Goal: Check status: Check status

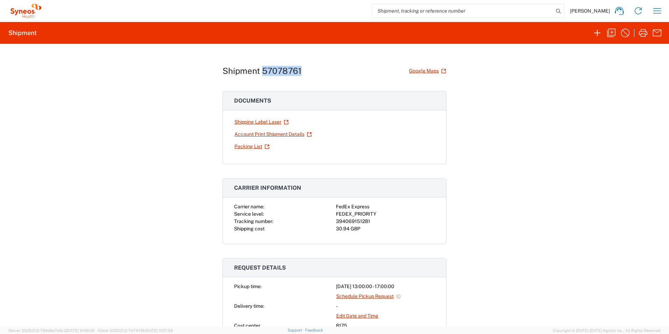
drag, startPoint x: 297, startPoint y: 70, endPoint x: 260, endPoint y: 72, distance: 37.8
click at [260, 72] on h1 "Shipment 57078761" at bounding box center [261, 71] width 79 height 10
copy h1 "57078761"
click at [655, 11] on icon "button" at bounding box center [656, 10] width 11 height 11
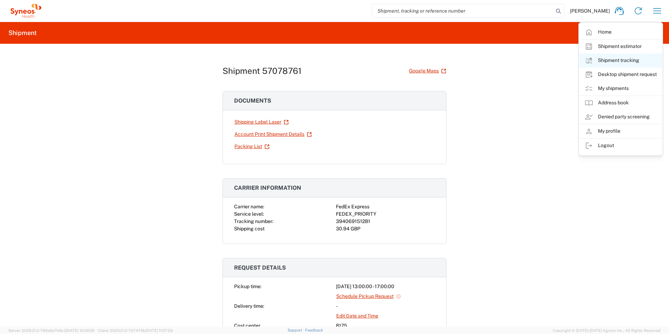
click at [629, 59] on link "Shipment tracking" at bounding box center [620, 61] width 83 height 14
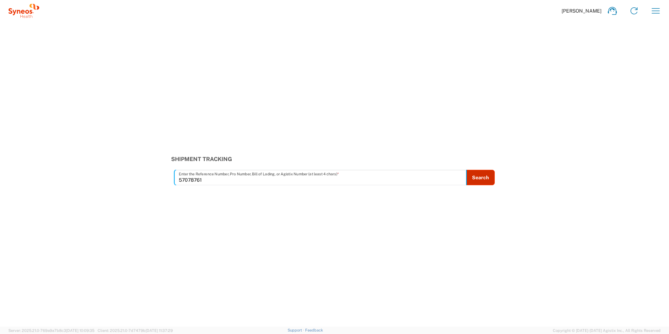
type input "57078761"
click at [481, 176] on button "Search" at bounding box center [480, 177] width 29 height 15
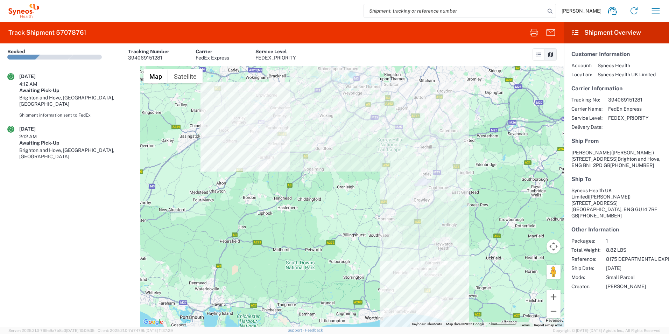
click at [539, 53] on icon at bounding box center [539, 54] width 6 height 5
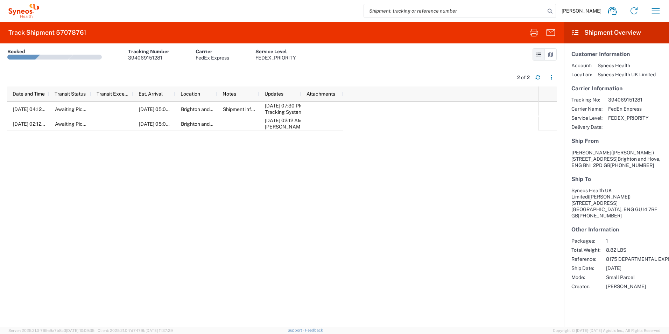
click at [551, 52] on icon at bounding box center [550, 54] width 6 height 5
